Goal: Information Seeking & Learning: Learn about a topic

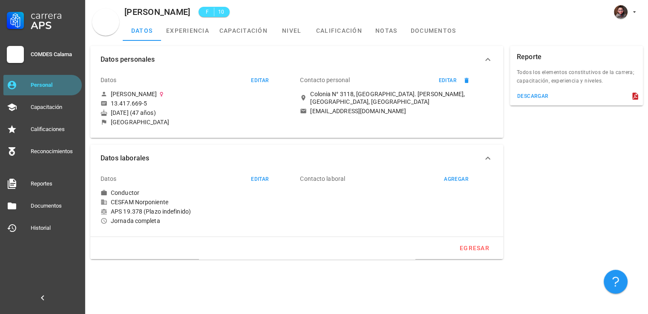
click at [13, 78] on link "Personal" at bounding box center [42, 85] width 78 height 20
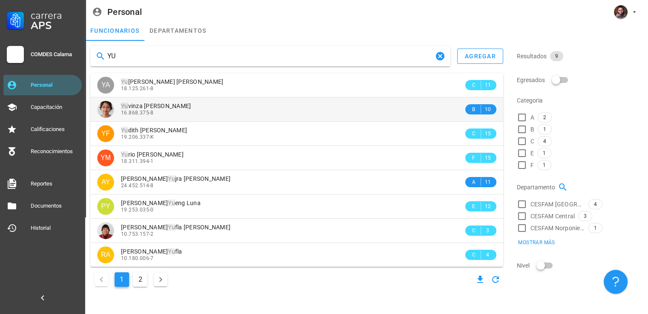
type input "YU"
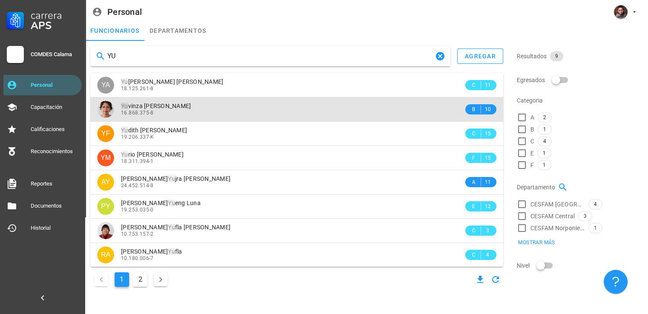
click at [201, 111] on div "16.868.375-8" at bounding box center [292, 113] width 343 height 6
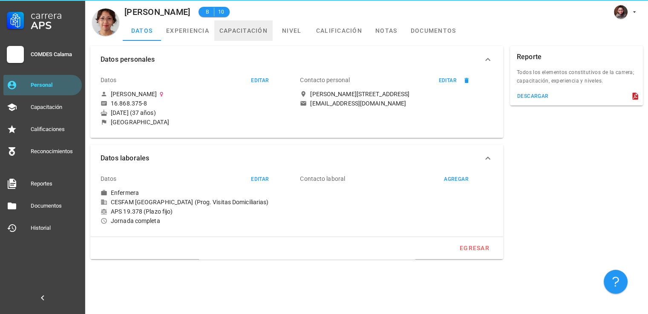
click at [247, 31] on link "capacitación" at bounding box center [243, 30] width 58 height 20
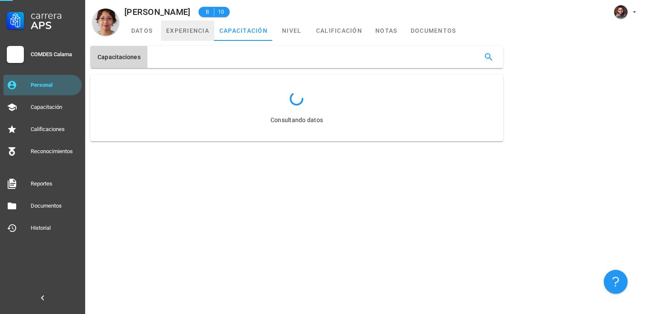
click at [172, 36] on link "experiencia" at bounding box center [187, 30] width 53 height 20
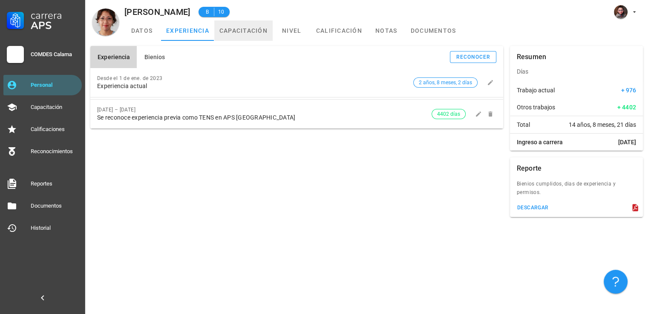
click at [222, 35] on link "capacitación" at bounding box center [243, 30] width 58 height 20
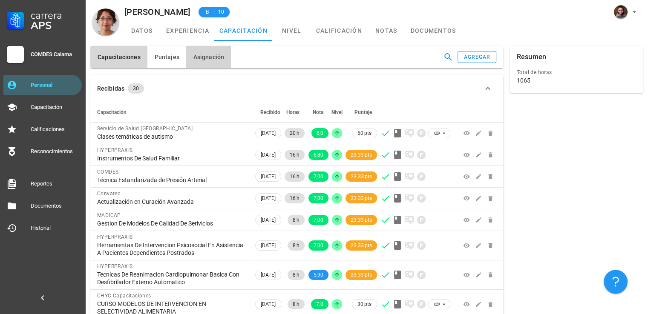
click at [225, 60] on button "Asignación" at bounding box center [208, 57] width 45 height 22
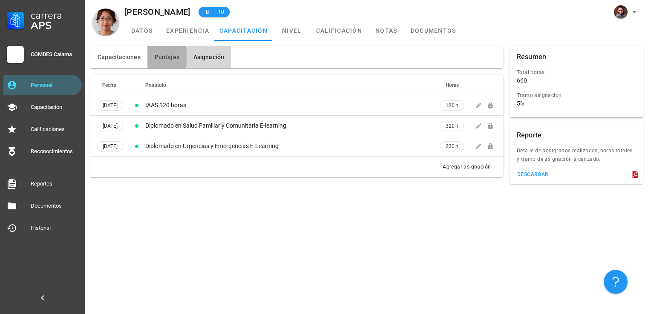
click at [171, 60] on span "Puntajes" at bounding box center [166, 57] width 25 height 7
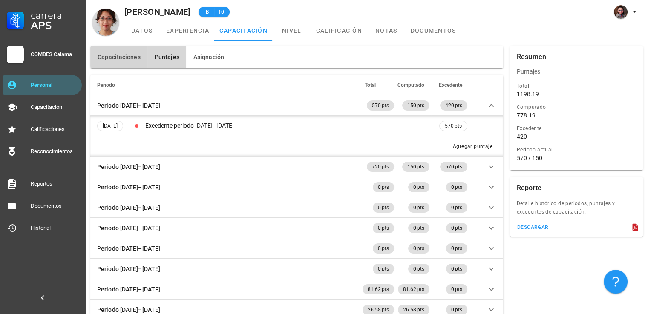
click at [116, 67] on button "Capacitaciones" at bounding box center [118, 57] width 57 height 22
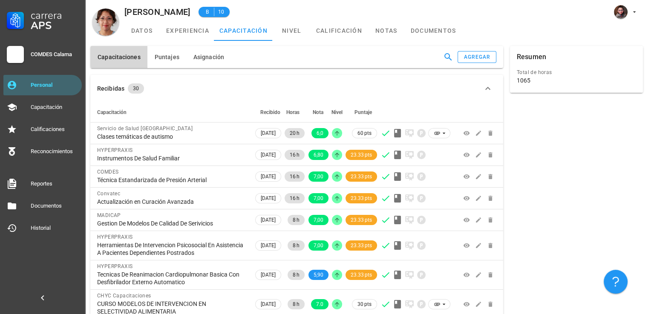
scroll to position [43, 0]
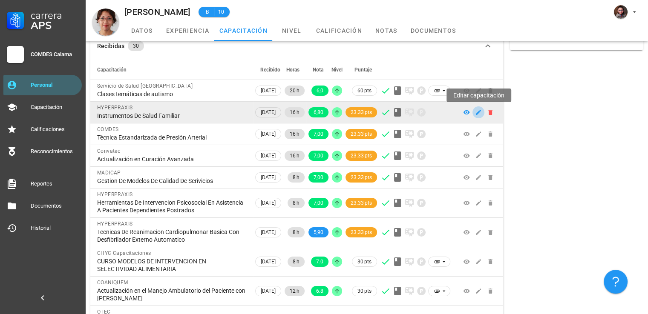
click at [475, 112] on icon "button" at bounding box center [478, 112] width 7 height 7
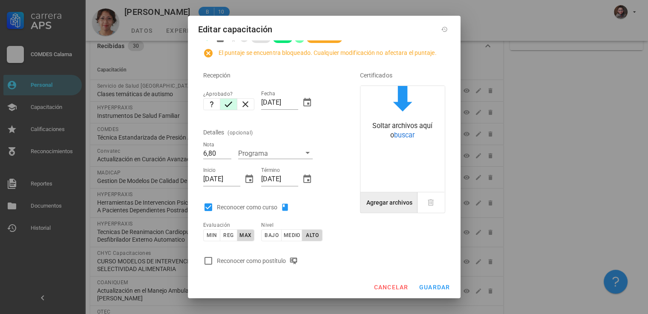
scroll to position [0, 0]
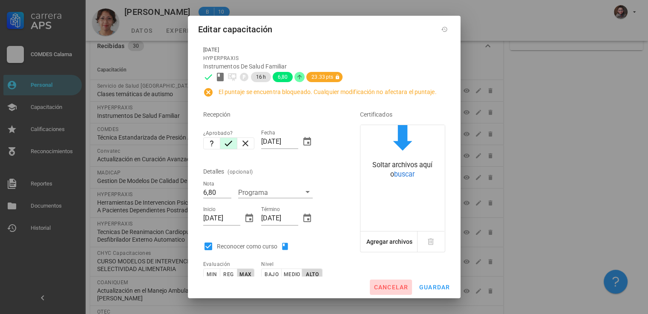
click at [388, 291] on button "cancelar" at bounding box center [391, 287] width 42 height 15
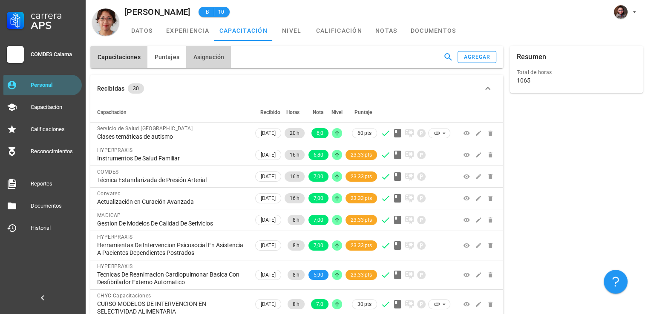
click at [212, 56] on span "Asignación" at bounding box center [208, 57] width 31 height 7
